Goal: Contribute content: Contribute content

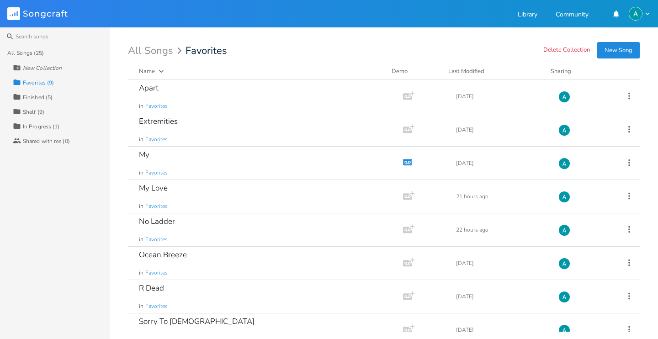
click at [626, 45] on button "New Song" at bounding box center [618, 50] width 42 height 16
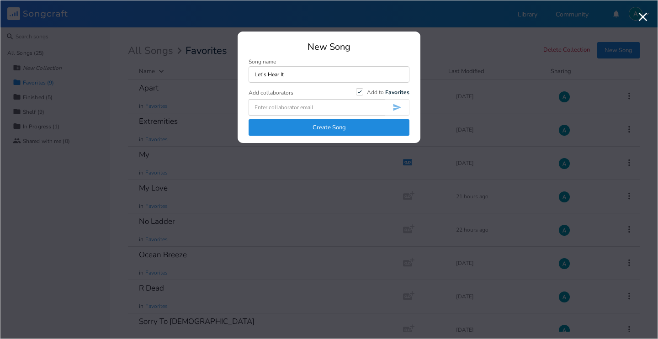
type input "Let's Hear It"
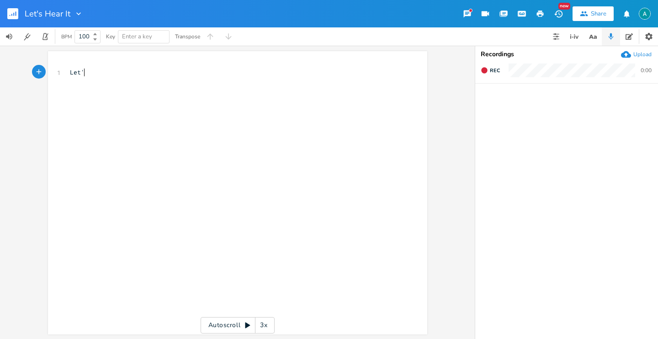
type textarea "Let'"
type textarea "s hear it for the brixe"
type textarea "de"
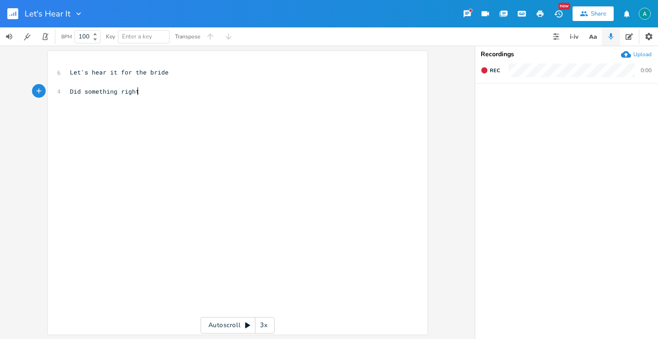
type textarea "Did something right"
click at [70, 90] on span "Did something right" at bounding box center [104, 91] width 69 height 8
type textarea "We d"
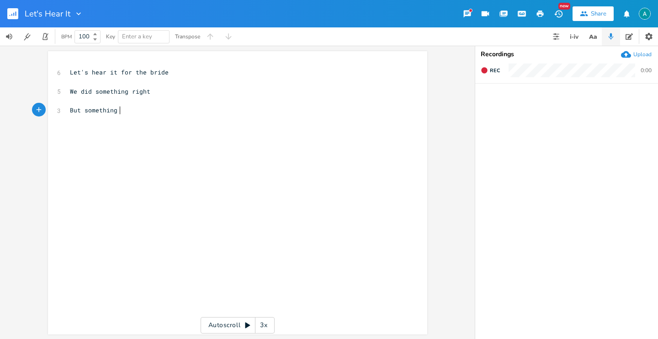
type textarea "But something"
type textarea "'s feeling wrong inside"
click at [95, 108] on span "But something's feeling wrong inside" at bounding box center [136, 110] width 132 height 8
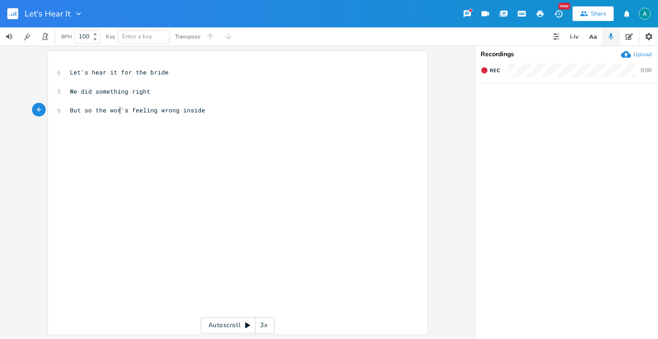
type textarea "so the world"
click at [223, 114] on pre "But so the world's feeling wrong inside" at bounding box center [233, 111] width 330 height 10
type textarea "LEt"
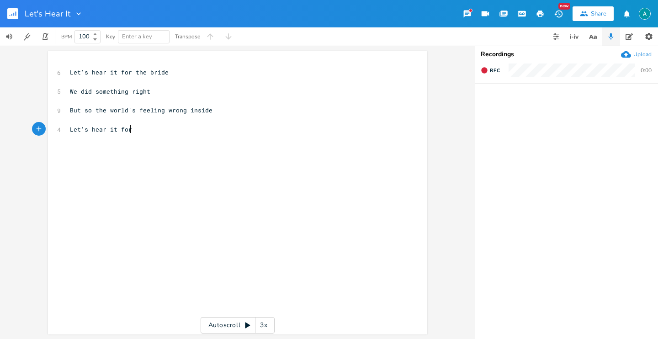
type textarea "et's hear it for"
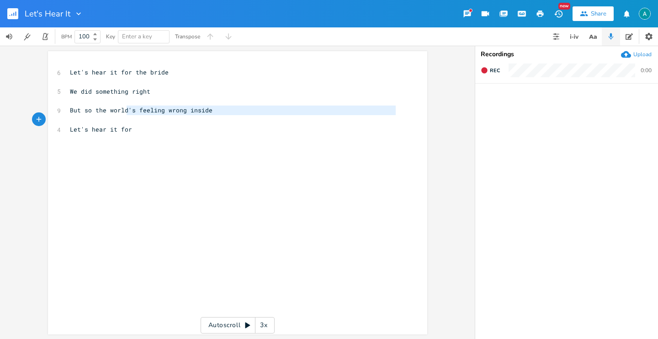
type textarea "'s feeling wrong inside"
drag, startPoint x: 124, startPoint y: 112, endPoint x: 217, endPoint y: 120, distance: 93.1
click at [217, 120] on div "6 Let's hear it for the bride ​ 5 We did something right ​ 9 But so the world's…" at bounding box center [233, 110] width 330 height 85
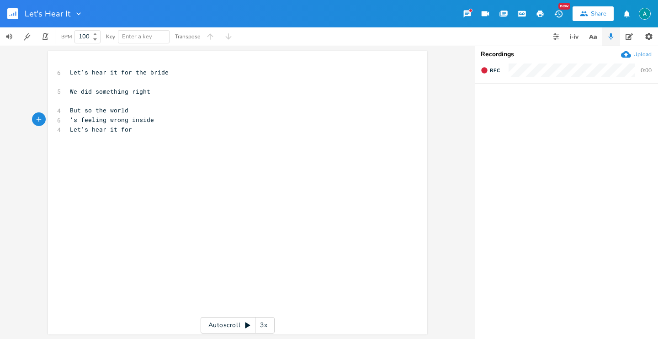
click at [153, 121] on pre "'s feeling wrong inside" at bounding box center [233, 120] width 330 height 10
type textarea "'s feeling wrong inside"
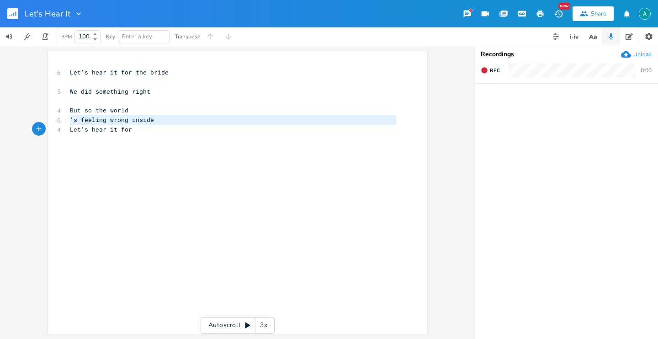
click at [153, 121] on pre "'s feeling wrong inside" at bounding box center [233, 120] width 330 height 10
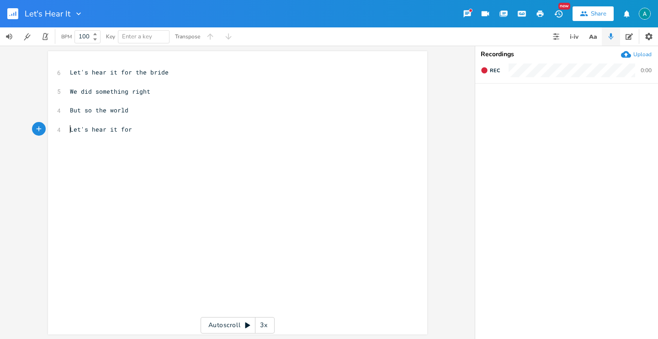
click at [221, 116] on pre "​" at bounding box center [233, 120] width 330 height 10
click at [149, 105] on pre "​" at bounding box center [233, 101] width 330 height 10
click at [144, 116] on pre "​" at bounding box center [233, 120] width 330 height 10
click at [141, 111] on pre "But so the world" at bounding box center [233, 111] width 330 height 10
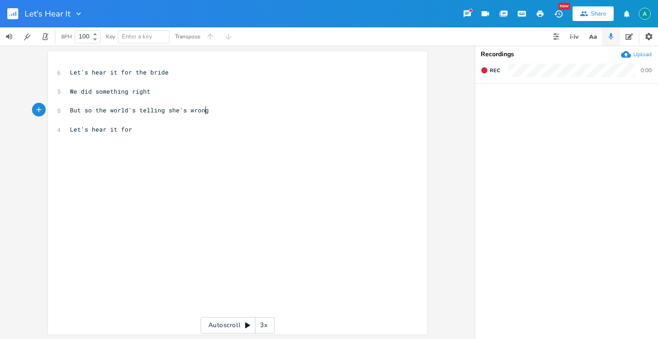
type textarea "'s telling she's wrong s"
type textarea "inside"
drag, startPoint x: 80, startPoint y: 93, endPoint x: 56, endPoint y: 95, distance: 24.8
click at [68, 95] on div "5 We did something right" at bounding box center [233, 92] width 330 height 10
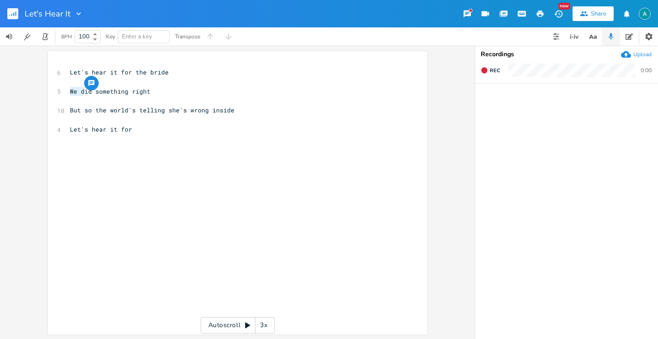
type textarea "D"
click at [150, 109] on span "But so the world's telling she's wrong inside" at bounding box center [152, 110] width 164 height 8
type textarea "saying"
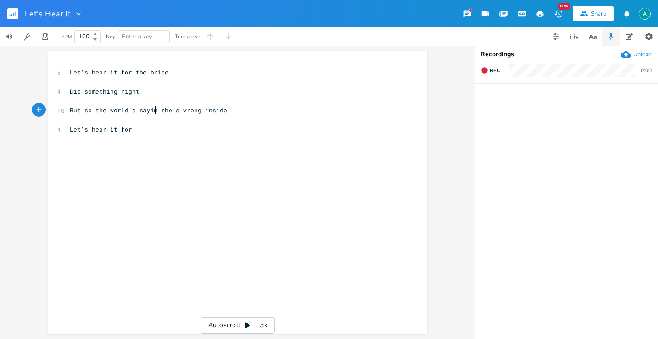
scroll to position [0, 17]
type textarea "so"
click at [177, 108] on span "But so the world's so wrong inside" at bounding box center [132, 110] width 124 height 8
type textarea "inside"
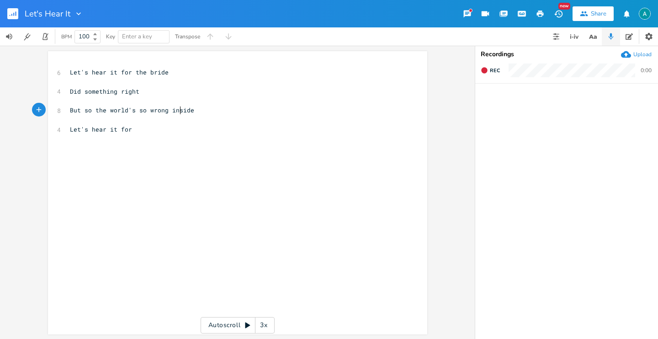
click at [177, 108] on span "But so the world's so wrong inside" at bounding box center [132, 110] width 124 height 8
type textarea "It's hard"
type textarea "hard to hide inside"
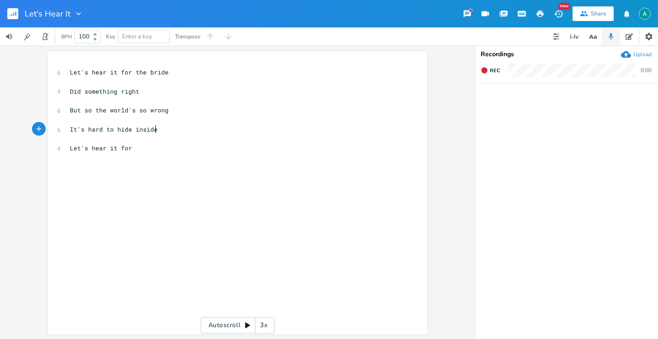
scroll to position [0, 51]
drag, startPoint x: 98, startPoint y: 133, endPoint x: 57, endPoint y: 129, distance: 41.4
click at [68, 129] on div "6 It's hard to hide inside" at bounding box center [233, 130] width 330 height 10
type textarea "You"
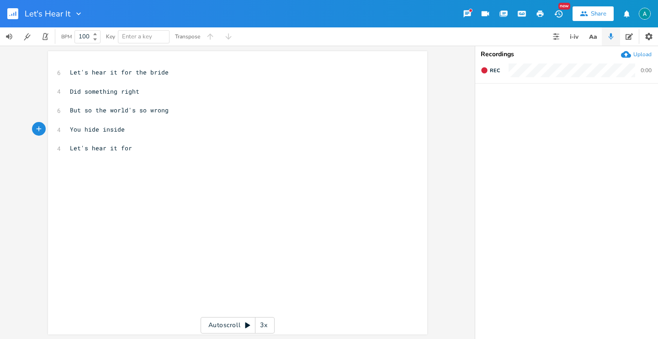
type textarea "e"
drag, startPoint x: 94, startPoint y: 132, endPoint x: 110, endPoint y: 129, distance: 15.9
click at [94, 132] on span "You hide inside" at bounding box center [97, 129] width 55 height 8
type textarea "it"
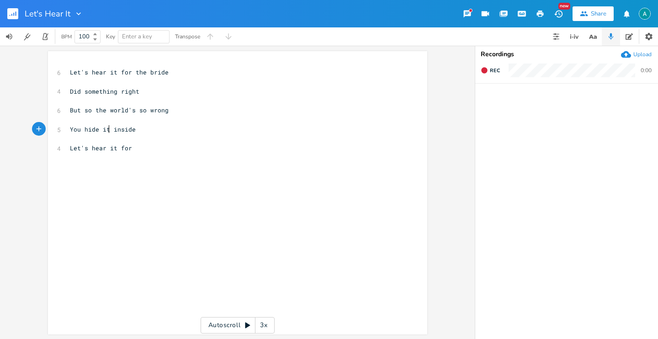
click at [94, 130] on span "You hide it inside" at bounding box center [103, 129] width 66 height 8
type textarea "hide"
click at [94, 130] on span "You hide it inside" at bounding box center [103, 129] width 66 height 8
click at [96, 129] on span "You hide it inside" at bounding box center [103, 129] width 66 height 8
drag, startPoint x: 96, startPoint y: 129, endPoint x: 66, endPoint y: 133, distance: 29.9
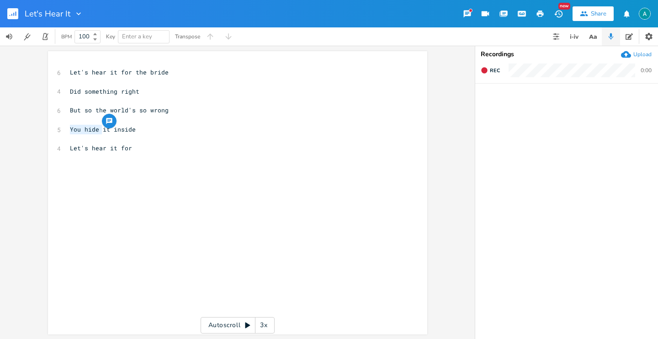
click at [68, 133] on pre "You hide it inside" at bounding box center [233, 130] width 330 height 10
type textarea "Let"
click at [95, 131] on span "Let it inside" at bounding box center [94, 129] width 48 height 8
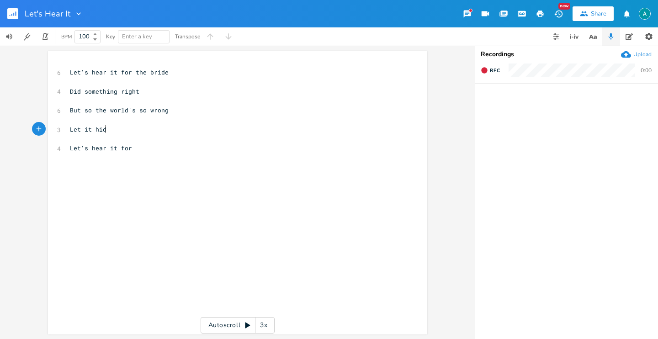
type textarea "hide"
click at [71, 129] on span "Let it hide" at bounding box center [90, 129] width 40 height 8
type textarea "She hides it"
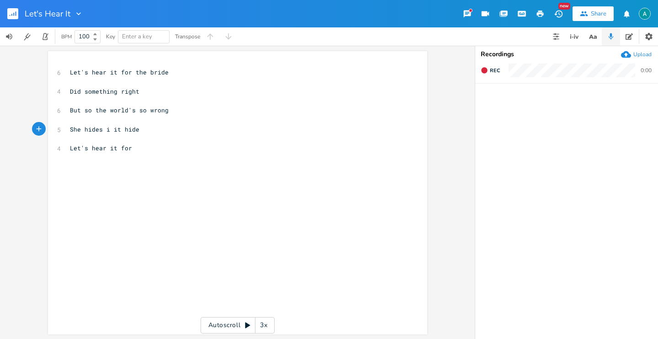
scroll to position [0, 31]
type textarea "inside"
click at [162, 138] on pre "​" at bounding box center [233, 139] width 330 height 10
click at [155, 141] on pre "​" at bounding box center [233, 139] width 330 height 10
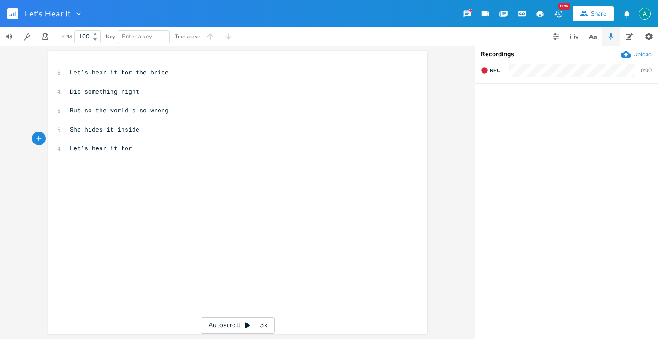
click at [154, 148] on pre "Let's hear it for" at bounding box center [233, 148] width 330 height 10
type textarea "bre"
type textarea "akes"
type textarea "That we all take"
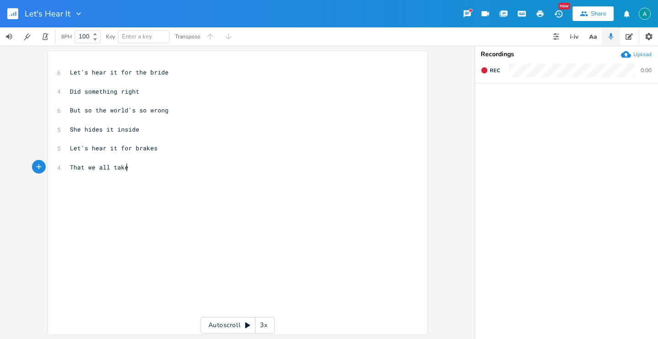
scroll to position [0, 45]
type textarea "We löife"
type textarea "ife is open"
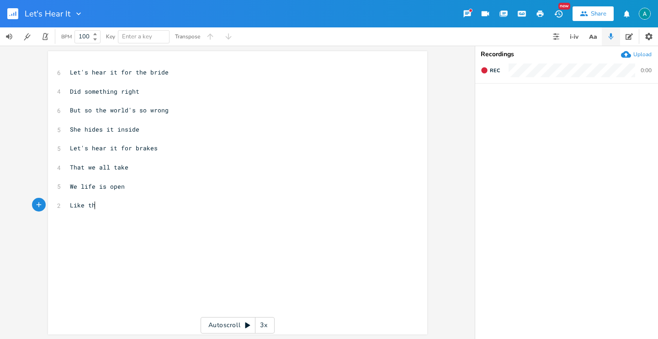
type textarea "Like tha"
type textarea "e fast lane"
click at [80, 185] on span "We life is open" at bounding box center [97, 186] width 55 height 8
type textarea "L"
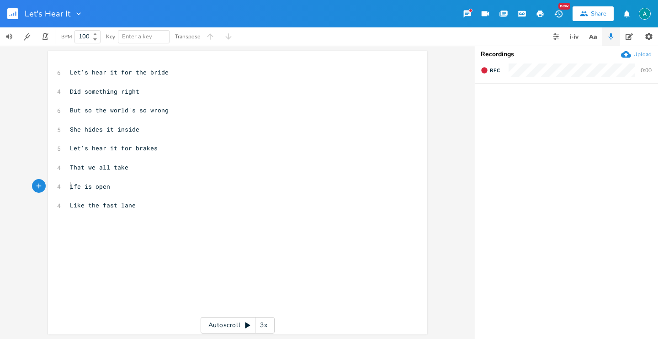
scroll to position [0, 3]
click at [131, 147] on span "Let's hear it for brakes" at bounding box center [114, 148] width 88 height 8
type textarea "thw"
type textarea "e"
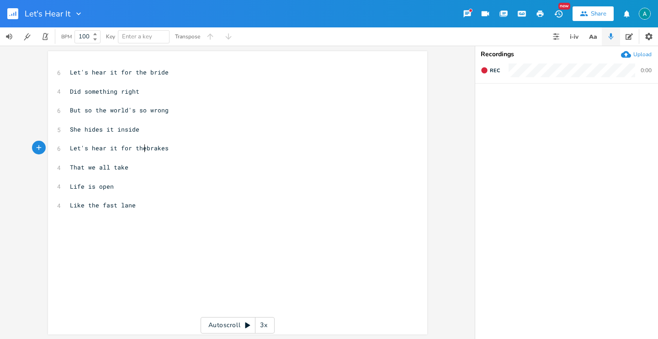
scroll to position [0, 4]
click at [123, 187] on pre "Life is open" at bounding box center [233, 187] width 330 height 10
type textarea "open"
click at [123, 187] on pre "Life is open" at bounding box center [233, 187] width 330 height 10
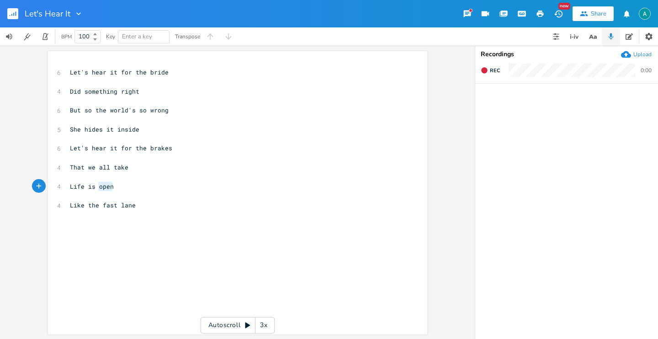
click at [123, 187] on pre "Life is open" at bounding box center [233, 187] width 330 height 10
type textarea "Just to fit im"
type textarea "n"
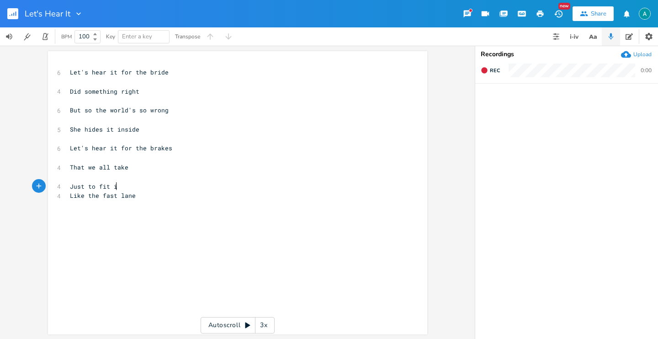
scroll to position [0, 4]
click at [93, 203] on span "Like the fast lane" at bounding box center [103, 205] width 66 height 8
click at [90, 204] on span "Like the fast lane" at bounding box center [103, 205] width 66 height 8
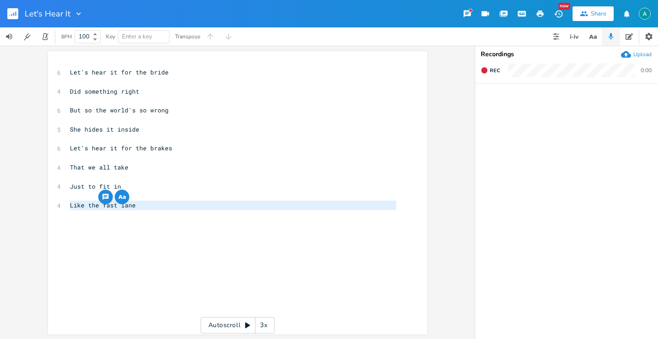
type textarea "Like the fast lane"
click at [90, 204] on span "Like the fast lane" at bounding box center [103, 205] width 66 height 8
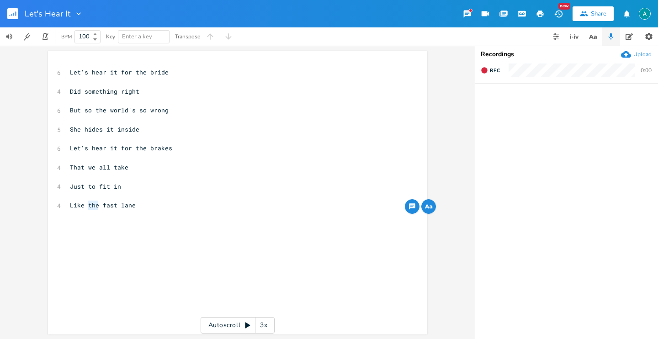
type textarea "Like the fast lane"
click at [90, 204] on span "Like the fast lane" at bounding box center [103, 205] width 66 height 8
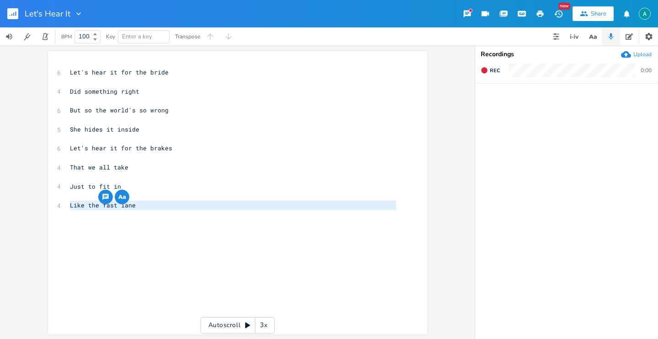
click at [90, 204] on span "Like the fast lane" at bounding box center [103, 205] width 66 height 8
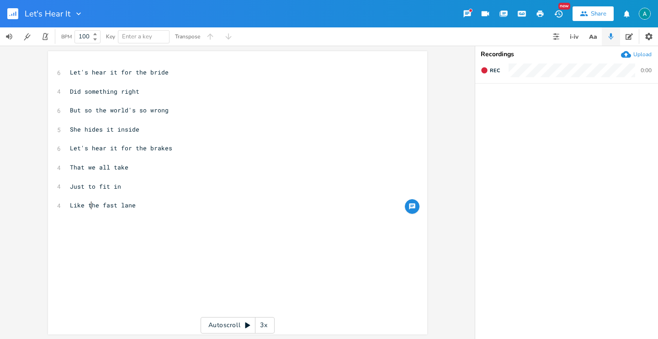
click at [90, 204] on span "Like the fast lane" at bounding box center [103, 205] width 66 height 8
type textarea "the"
click at [90, 204] on span "Like the fast lane" at bounding box center [103, 205] width 66 height 8
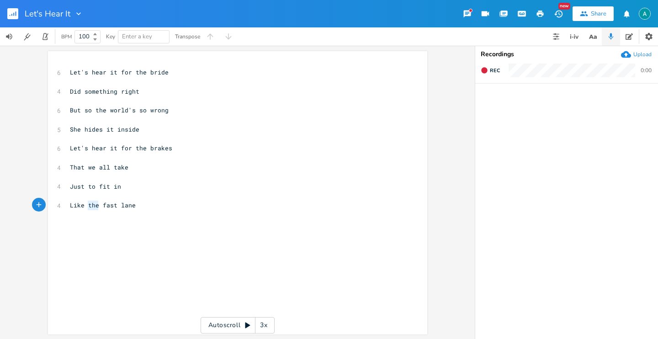
click at [90, 204] on span "Like the fast lane" at bounding box center [103, 205] width 66 height 8
type textarea "And"
click at [593, 40] on icon "button" at bounding box center [592, 36] width 11 height 11
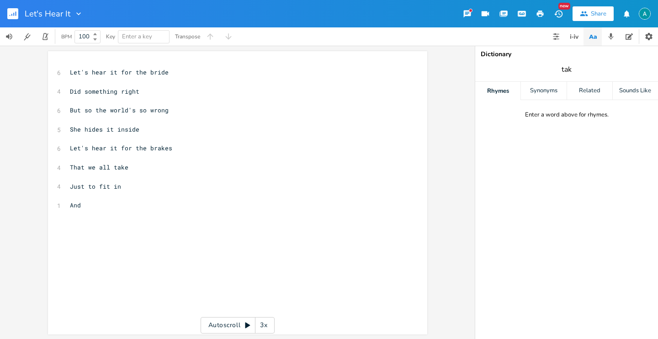
type input "take"
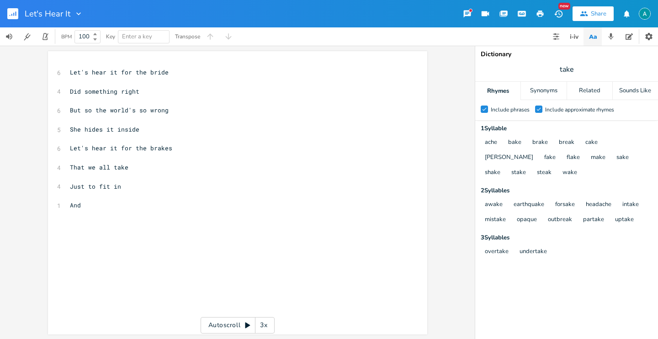
click at [136, 201] on pre "And" at bounding box center [233, 206] width 330 height 10
type textarea "To avoid mie"
type textarea "stake"
type textarea "s"
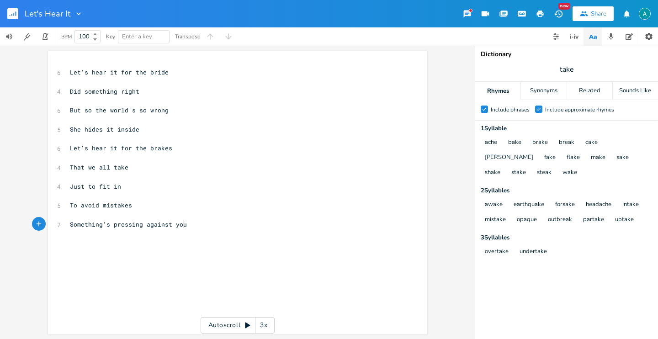
type textarea "Something's pressing against you"
type textarea "++"
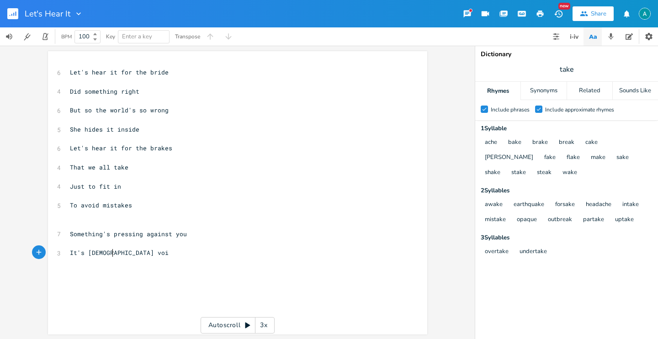
type textarea "It's God voice"
type textarea "H"
type textarea "He's trying to help you"
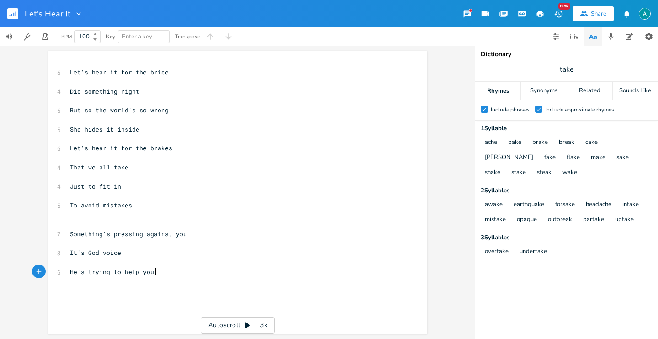
scroll to position [0, 63]
click at [175, 290] on pre "​" at bounding box center [233, 291] width 330 height 10
type textarea "Something's pushing against you"
type textarea "We d"
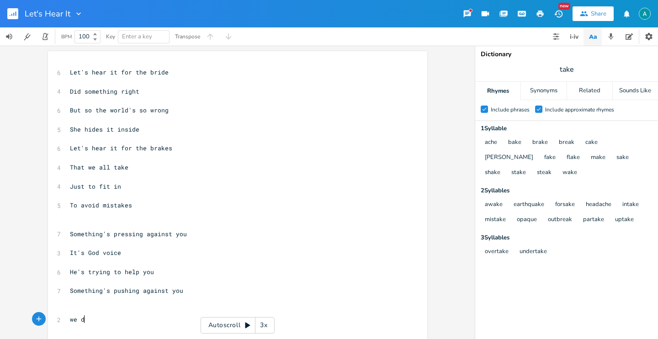
type textarea "we de"
type textarea "We decide what's wrong or right"
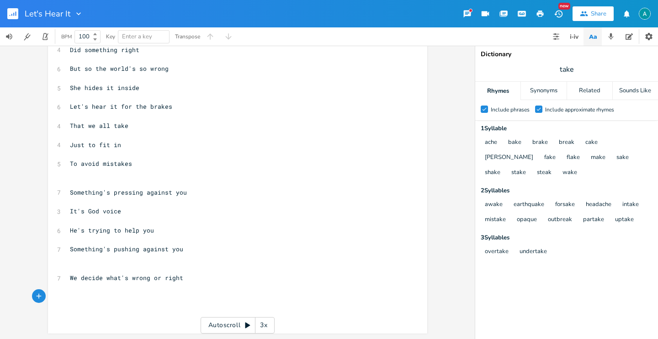
scroll to position [41, 0]
type textarea "Judge life"
click at [119, 240] on pre "​" at bounding box center [233, 241] width 330 height 10
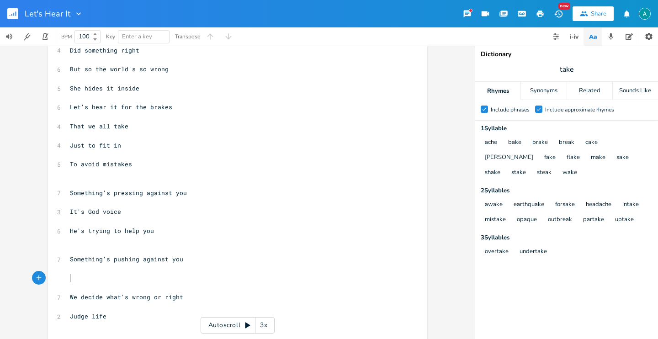
type textarea "T"
type textarea "The voice of s"
type textarea "reason speaks"
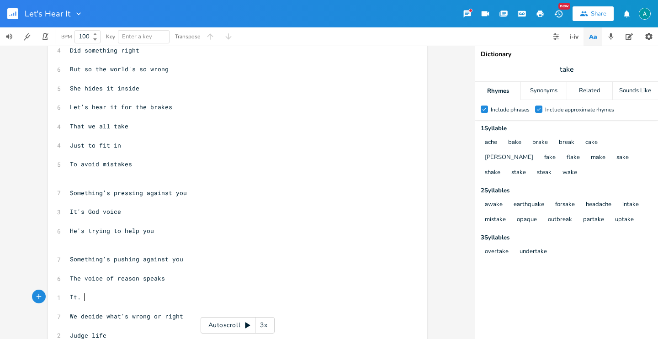
type textarea "It. do"
type textarea "doesn't want you weak"
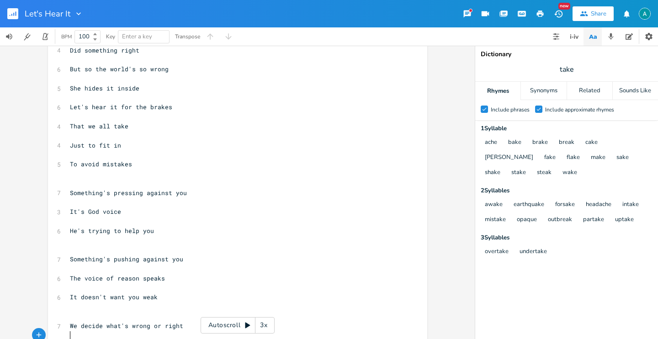
scroll to position [65, 0]
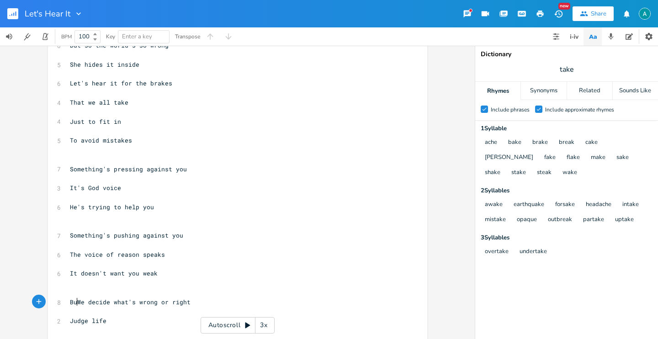
type textarea "But"
type textarea "w"
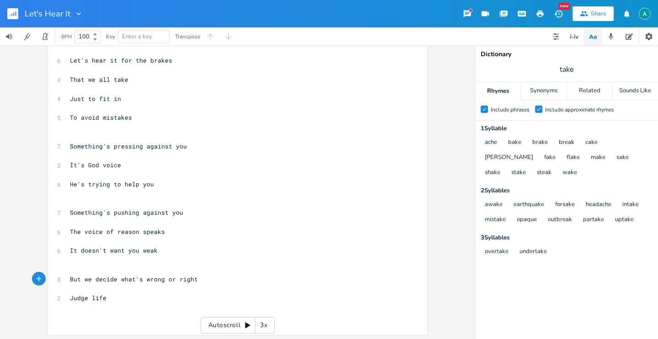
scroll to position [89, 0]
click at [122, 294] on pre "Judge life" at bounding box center [233, 297] width 330 height 10
type textarea "Let's deny"
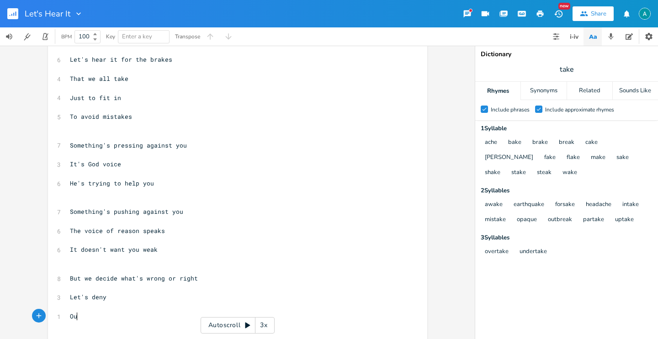
type textarea "Our"
type textarea "Our voice of truth"
type textarea "The i"
type textarea "inn"
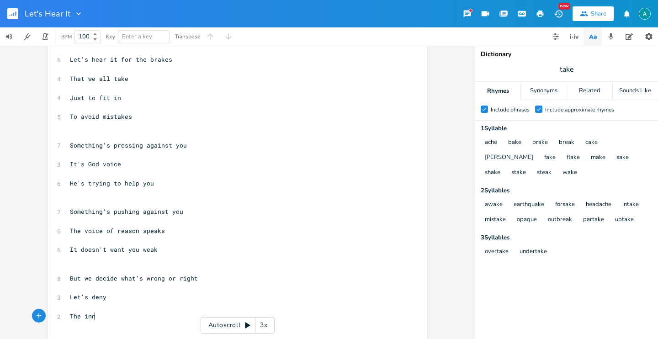
scroll to position [0, 9]
type textarea "subc"
type textarea "is call in"
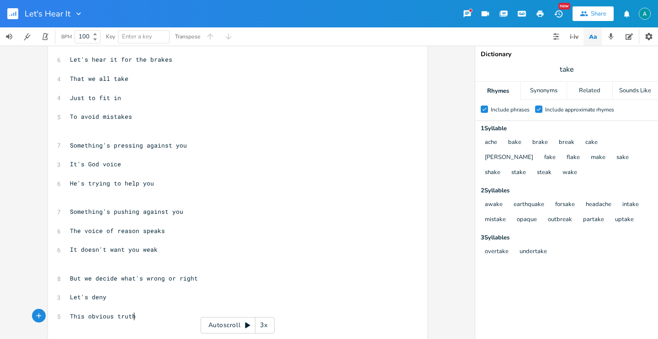
type textarea "obvious truth"
click at [70, 316] on span "This obvious truth" at bounding box center [103, 316] width 66 height 8
type textarea "Our"
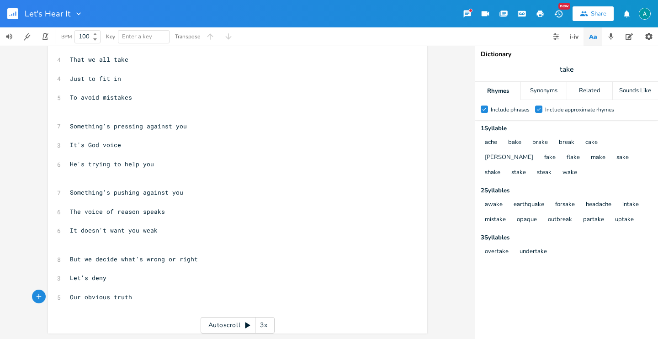
click at [165, 301] on pre "Our obvious truth" at bounding box center [233, 297] width 330 height 10
type textarea "You can'"
type textarea "t buy"
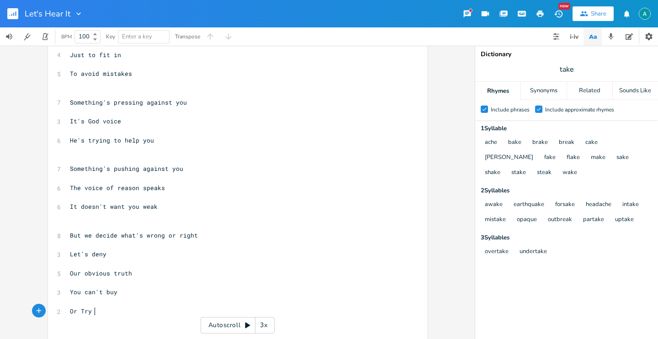
type textarea "Or Try tro"
type textarea "try to hid e"
type textarea "e"
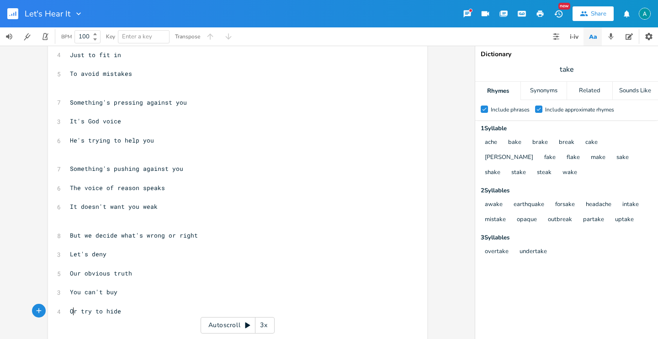
click at [71, 312] on span "Or try to hide" at bounding box center [95, 311] width 51 height 8
type textarea "o"
click at [185, 297] on pre "​" at bounding box center [233, 302] width 330 height 10
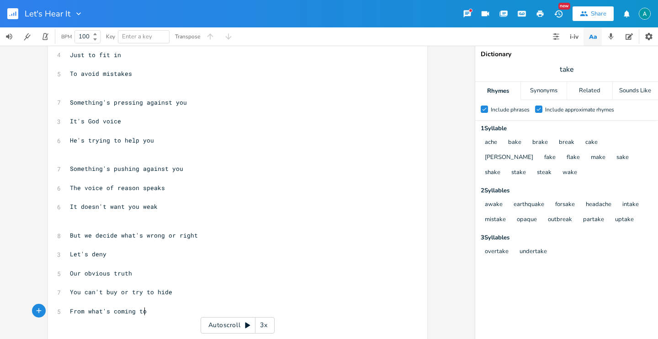
type textarea "From what's coming to"
type textarea "'s coming to you"
click at [171, 277] on pre "Our obvious truth" at bounding box center [233, 274] width 330 height 10
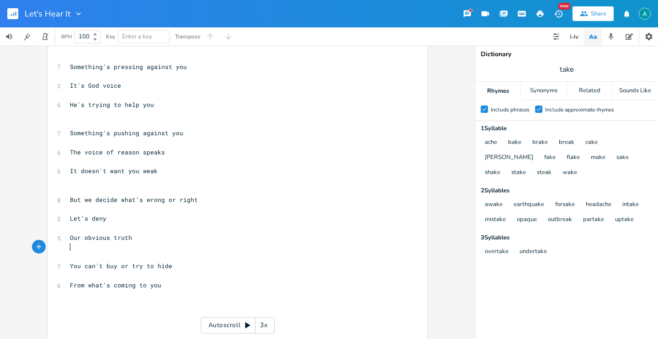
scroll to position [175, 0]
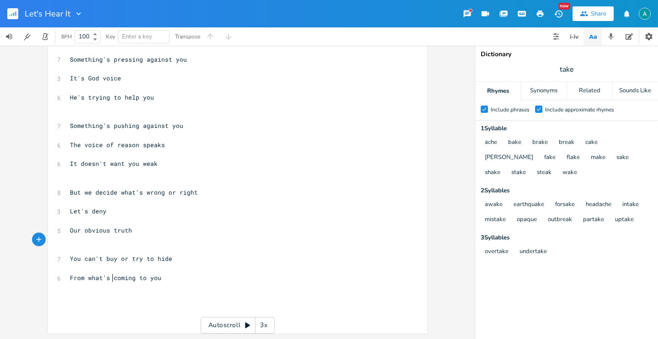
click at [110, 279] on span "From what's coming to you" at bounding box center [115, 278] width 91 height 8
type textarea "C"
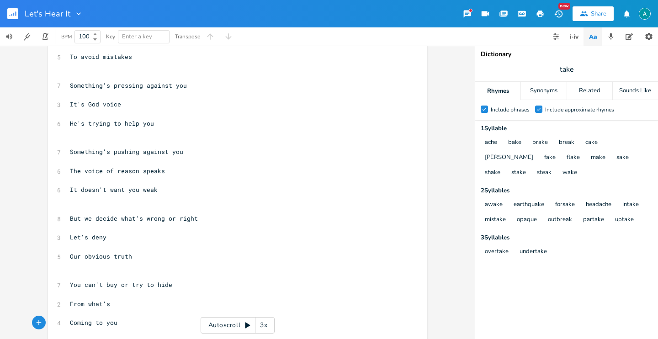
scroll to position [194, 0]
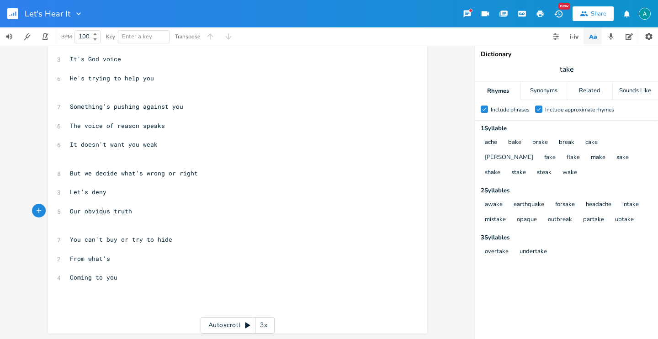
click at [100, 213] on span "Our obvious truth" at bounding box center [101, 211] width 62 height 8
type textarea "obvious"
click at [100, 213] on span "Our obvious truth" at bounding box center [101, 211] width 62 height 8
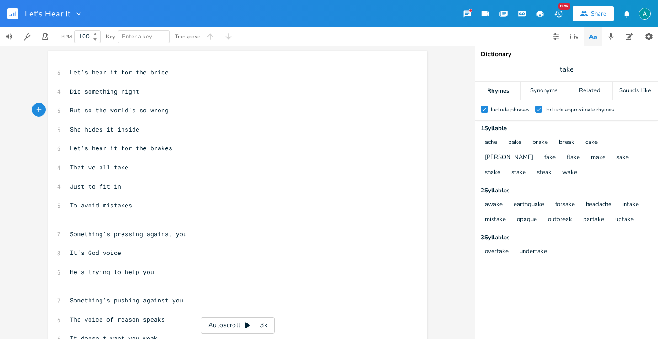
click at [90, 109] on span "But so the world's so wrong" at bounding box center [119, 110] width 99 height 8
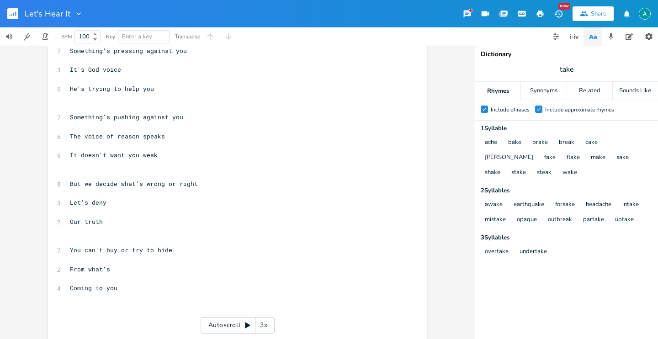
scroll to position [194, 0]
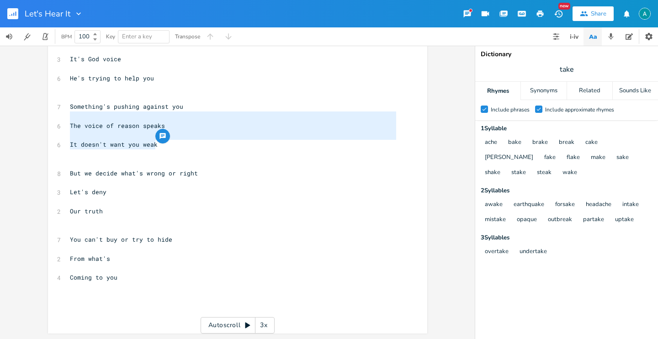
type textarea "The voice of reason speaks It doesn't want you weak"
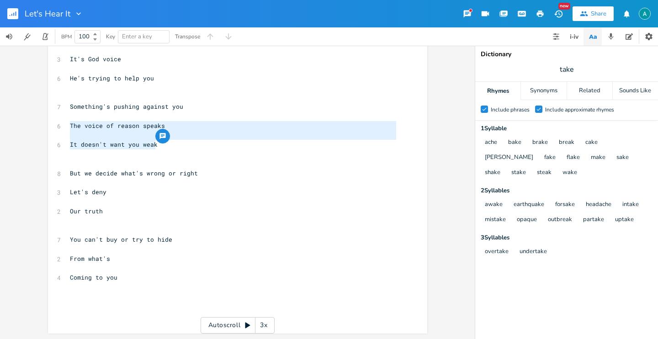
drag, startPoint x: 181, startPoint y: 147, endPoint x: 63, endPoint y: 122, distance: 120.6
click at [63, 122] on div "The voice of reason speaks It doesn't want you weak x 6 Let's hear it for the b…" at bounding box center [237, 95] width 379 height 476
click at [171, 296] on pre "​" at bounding box center [233, 297] width 330 height 10
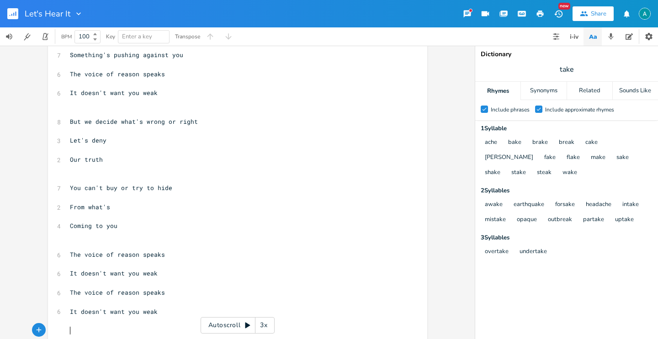
scroll to position [284, 0]
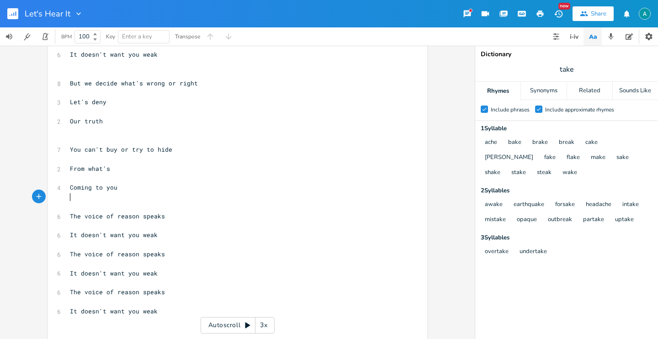
drag, startPoint x: 113, startPoint y: 201, endPoint x: 104, endPoint y: 202, distance: 9.3
click at [106, 202] on div "6 Let's hear it for the bride ​ 4 Did something right ​ 5 But the world's so wr…" at bounding box center [233, 64] width 330 height 561
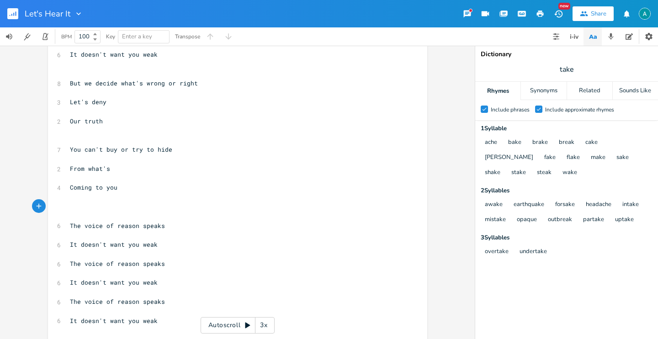
scroll to position [0, 4]
type textarea "[]"
type textarea "Bridge"
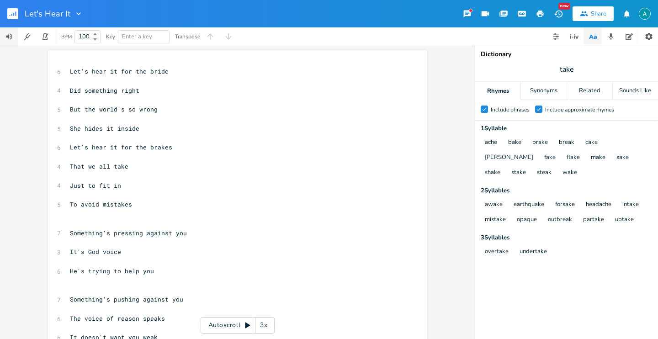
scroll to position [0, 0]
click at [70, 75] on span "Let's hear it for the bride" at bounding box center [119, 72] width 99 height 8
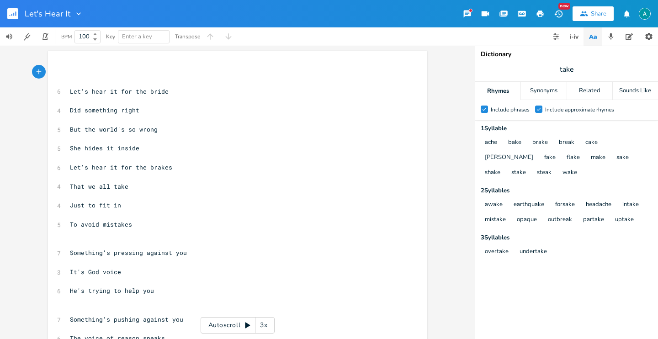
type textarea "[]"
type textarea "Chorus"
click at [91, 233] on pre "​" at bounding box center [233, 234] width 330 height 10
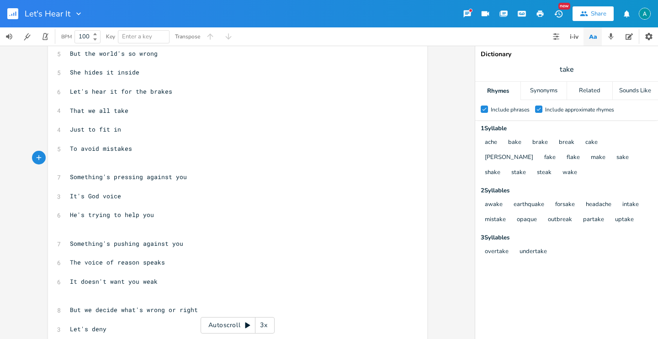
scroll to position [0, 0]
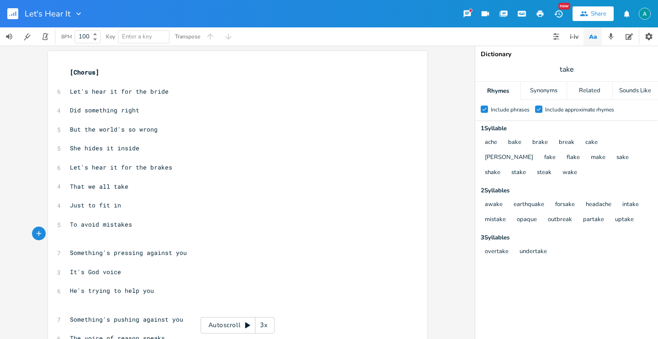
click at [12, 19] on rect "button" at bounding box center [12, 13] width 11 height 11
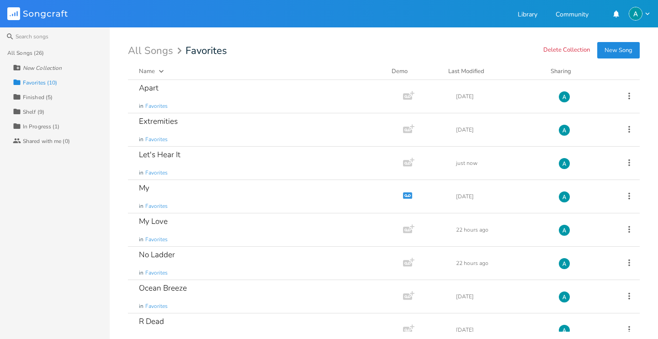
click at [43, 50] on div "All Songs (26)" at bounding box center [25, 52] width 37 height 5
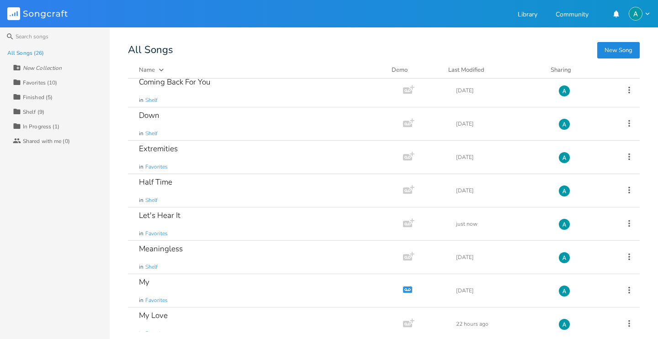
scroll to position [159, 0]
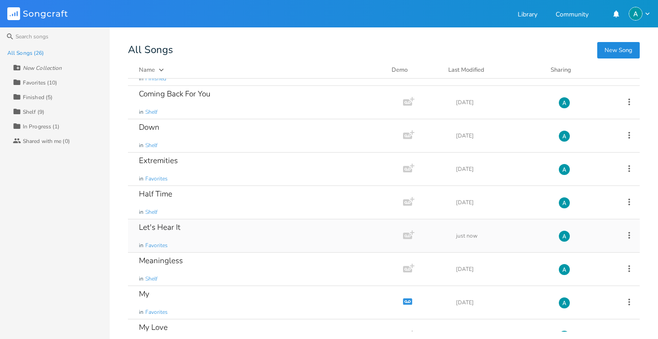
click at [624, 236] on icon at bounding box center [629, 235] width 10 height 10
click at [600, 278] on li "Collection Collections" at bounding box center [586, 280] width 73 height 16
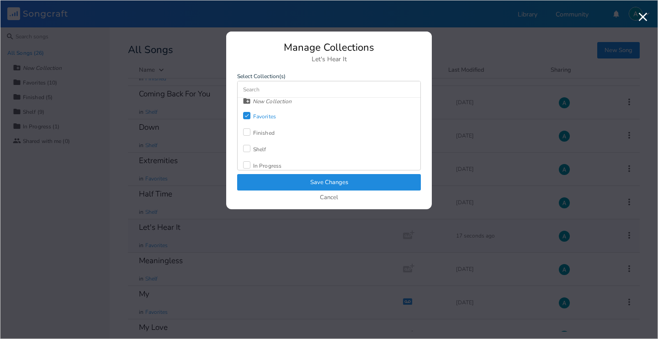
scroll to position [8, 0]
click at [264, 162] on div "In Progress" at bounding box center [267, 161] width 28 height 5
click at [260, 111] on div "Favorites" at bounding box center [264, 112] width 23 height 5
click at [273, 180] on button "Save Changes" at bounding box center [329, 182] width 184 height 16
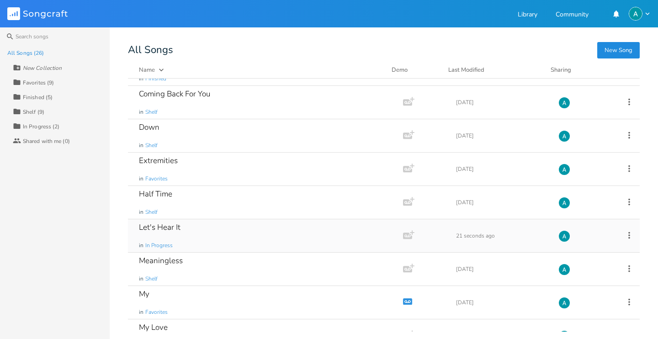
click at [65, 84] on div "Collection Favorites (9)" at bounding box center [61, 82] width 97 height 15
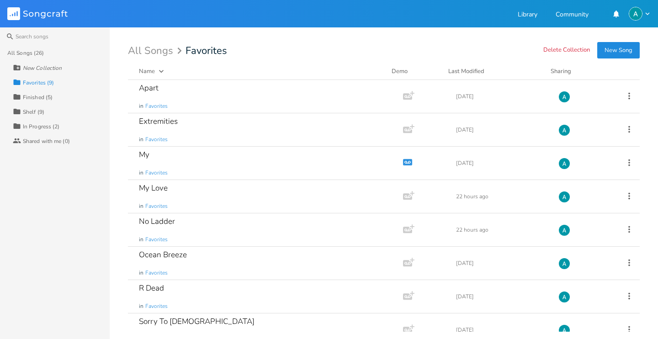
click at [58, 124] on div "In Progress (2)" at bounding box center [41, 126] width 37 height 5
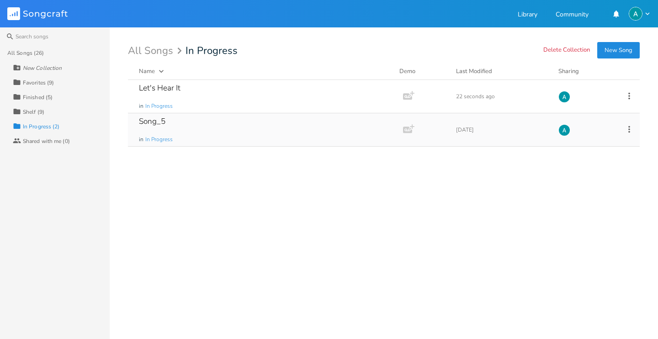
click at [201, 138] on div "Song_5 in In Progress" at bounding box center [263, 129] width 249 height 33
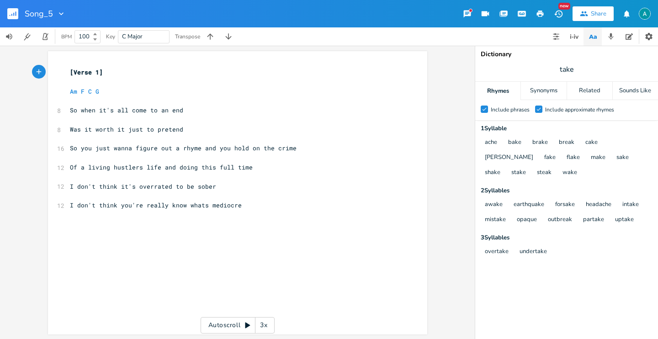
click at [614, 25] on div "Song_5 New Share" at bounding box center [329, 13] width 658 height 27
click at [608, 32] on icon "button" at bounding box center [611, 36] width 8 height 8
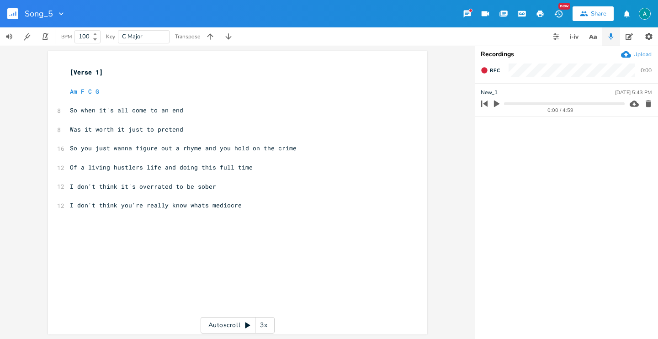
click at [497, 102] on icon "button" at bounding box center [496, 104] width 8 height 8
click at [497, 102] on icon "button" at bounding box center [496, 103] width 7 height 7
type textarea "ated to be sober"
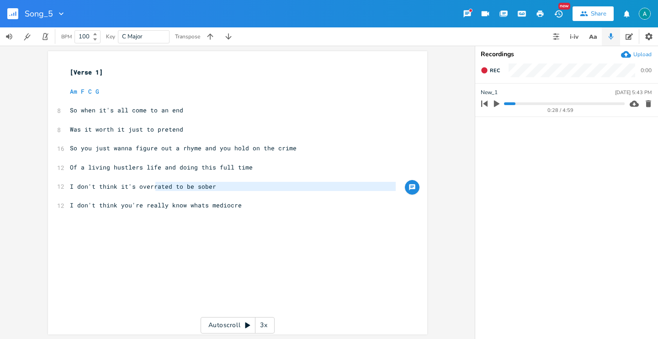
drag, startPoint x: 151, startPoint y: 186, endPoint x: 217, endPoint y: 193, distance: 66.1
click at [217, 193] on div "[Verse 1] ​ Am F C G ​ 8 So when it's all come to an end ​ 8 Was it worth it ju…" at bounding box center [233, 139] width 330 height 143
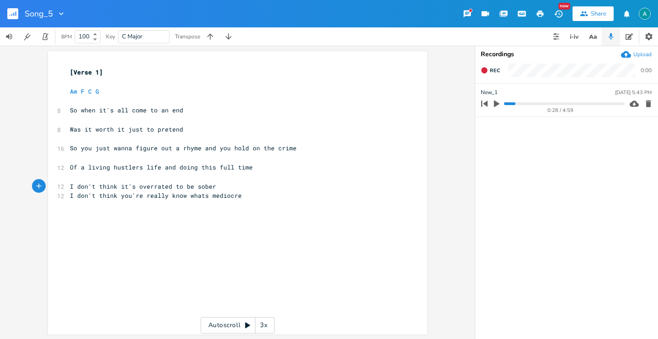
type textarea "ated to be sober"
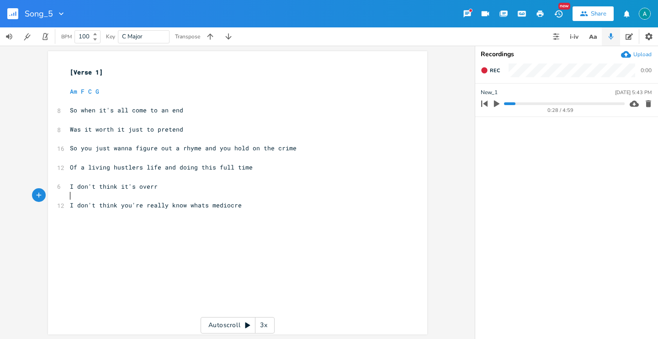
click at [156, 189] on pre "I don't think it's overr" at bounding box center [233, 187] width 330 height 10
type textarea "when y"
type textarea "she"
type textarea "you"
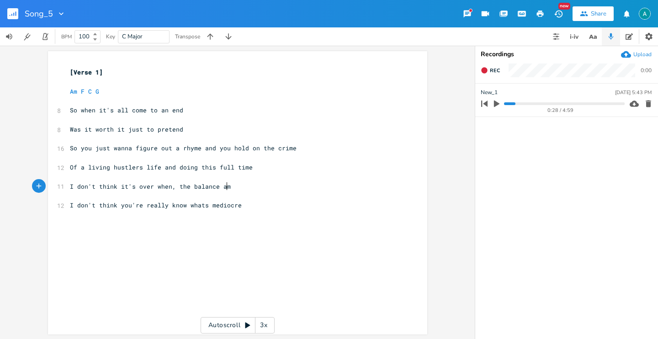
type textarea ", the balance ame"
type textarea "ame"
type textarea "makes you sober"
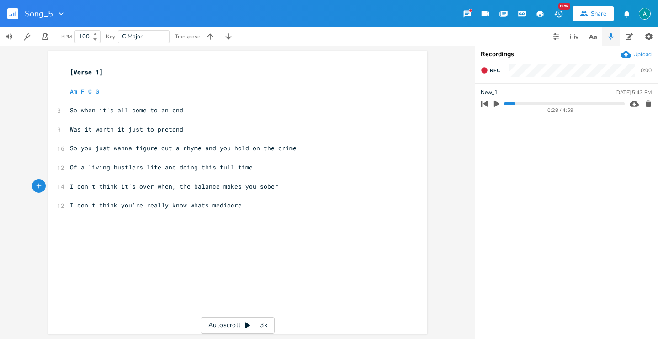
click at [183, 205] on span "I don't think you're really know whats mediocre" at bounding box center [156, 205] width 172 height 8
click at [202, 206] on span "I don't think you're really know whats mediocre" at bounding box center [156, 205] width 172 height 8
type textarea "how it feels to be"
drag, startPoint x: 78, startPoint y: 187, endPoint x: 63, endPoint y: 190, distance: 14.9
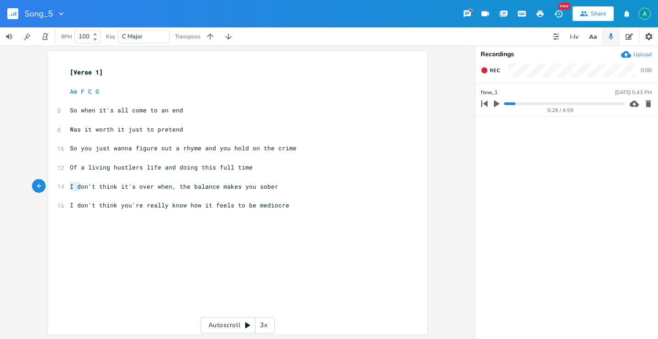
click at [63, 190] on div "I d x [Verse 1] ​ Am F C G ​ 8 So when it's all come to an end ​ 8 Was it worth…" at bounding box center [237, 192] width 379 height 283
type textarea "D"
click at [149, 185] on span "Don't think it's over when, the balance makes you sober" at bounding box center [170, 186] width 201 height 8
type textarea "when"
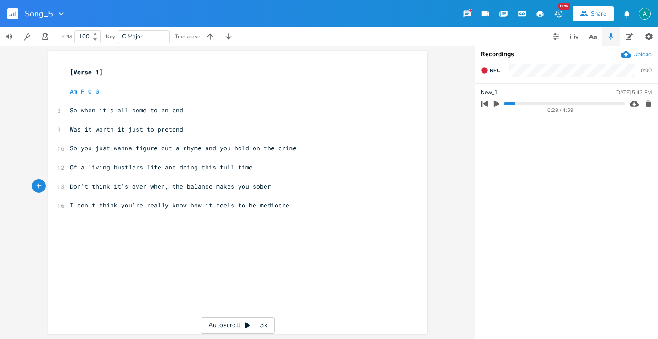
click at [149, 185] on span "Don't think it's over when, the balance makes you sober" at bounding box center [170, 186] width 201 height 8
type textarea "-"
type textarea "you b"
click at [9, 20] on button "button" at bounding box center [16, 14] width 18 height 22
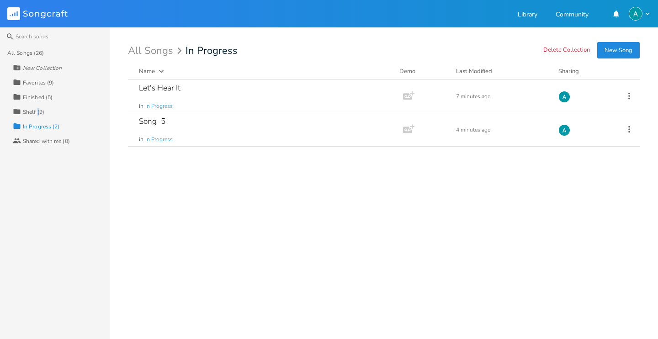
click at [38, 109] on div "Shelf (9)" at bounding box center [33, 111] width 21 height 5
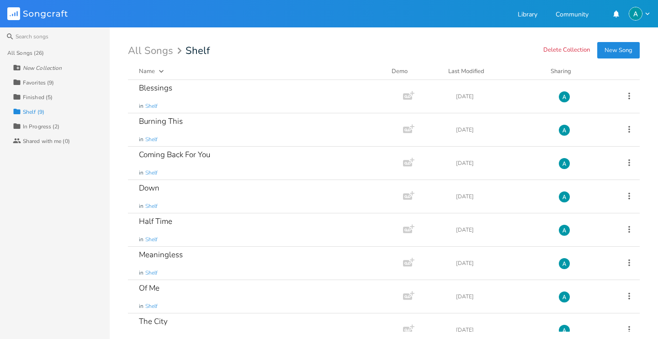
click at [59, 85] on div "Collection Favorites (9)" at bounding box center [61, 82] width 97 height 15
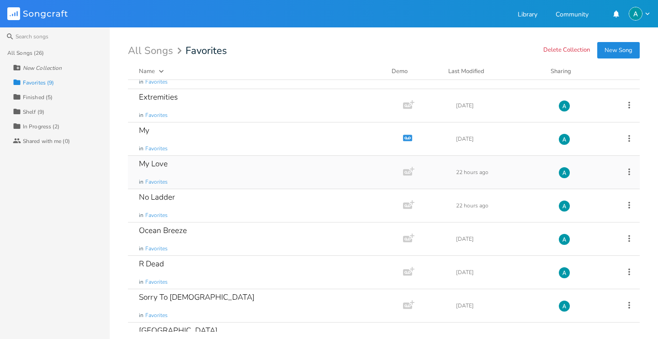
scroll to position [48, 0]
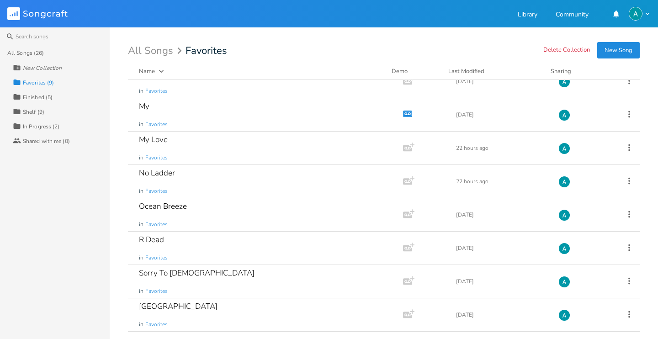
click at [29, 127] on div "In Progress (2)" at bounding box center [41, 126] width 37 height 5
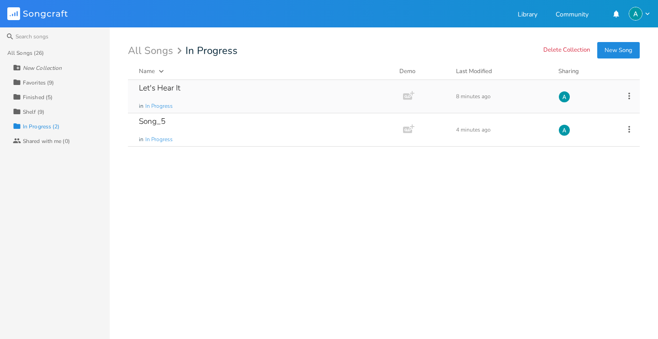
click at [312, 100] on div "Let's Hear It in In Progress" at bounding box center [263, 96] width 249 height 33
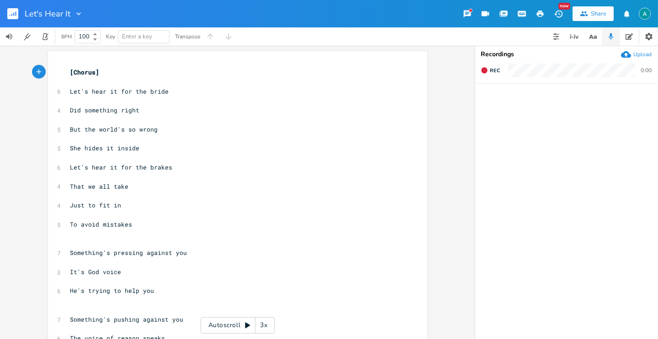
click at [626, 56] on icon "button" at bounding box center [626, 54] width 10 height 10
click at [11, 16] on rect "button" at bounding box center [12, 13] width 11 height 11
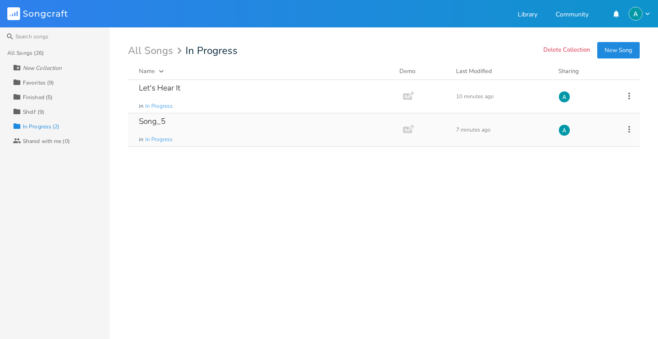
click at [229, 127] on div "Song_5 in In Progress" at bounding box center [263, 129] width 249 height 33
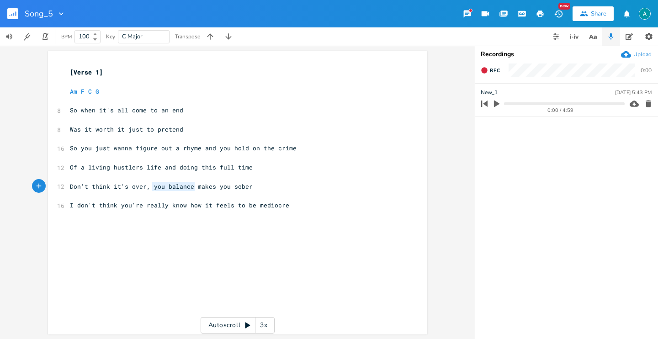
drag, startPoint x: 148, startPoint y: 186, endPoint x: 192, endPoint y: 184, distance: 43.9
click at [192, 184] on span "Don't think it's over, you balance makes you sober" at bounding box center [161, 186] width 183 height 8
type textarea "N"
type textarea "o money"
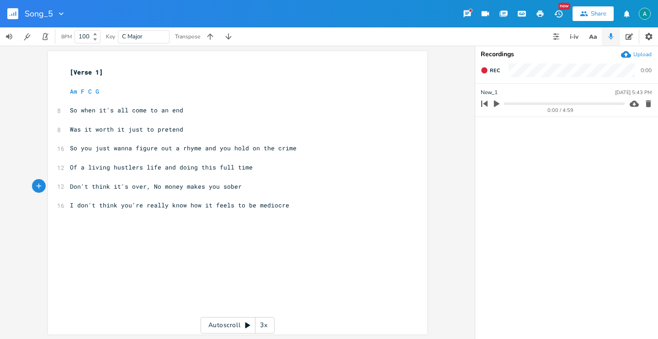
click at [13, 22] on button "button" at bounding box center [16, 14] width 18 height 22
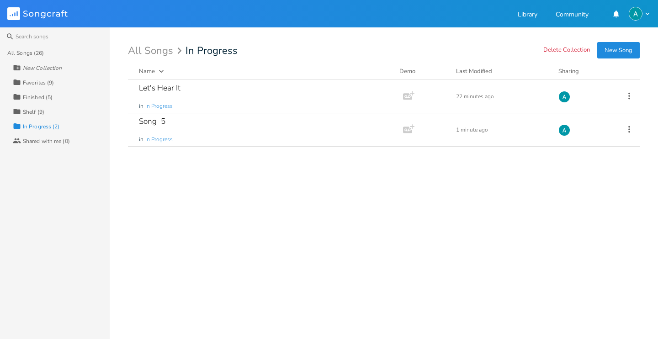
click at [624, 48] on button "New Song" at bounding box center [618, 50] width 42 height 16
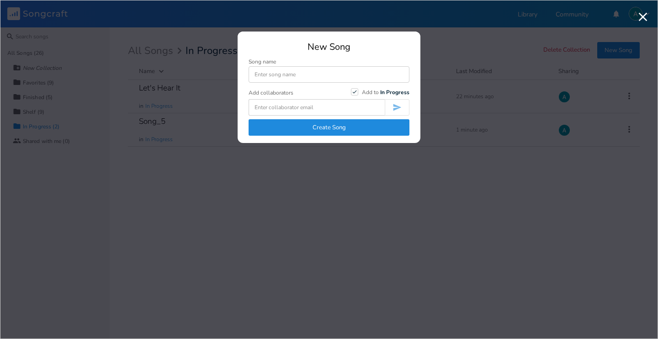
type input "S"
type input "B"
type input "There"
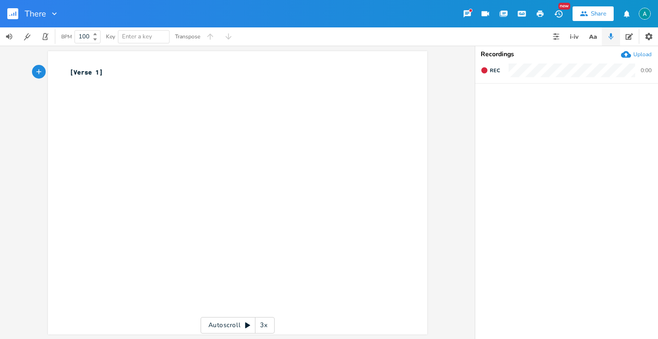
click at [632, 56] on div "Upload" at bounding box center [636, 54] width 31 height 10
